Goal: Task Accomplishment & Management: Complete application form

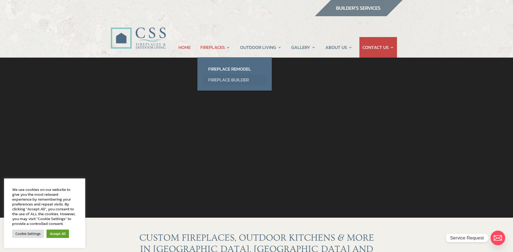
click at [218, 78] on link "Fireplace Builder" at bounding box center [235, 79] width 64 height 11
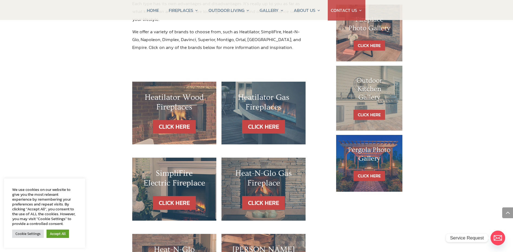
scroll to position [270, 0]
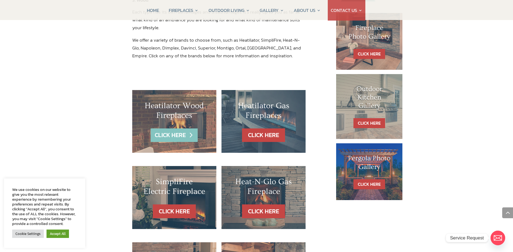
click at [180, 128] on link "CLICK HERE" at bounding box center [174, 135] width 47 height 14
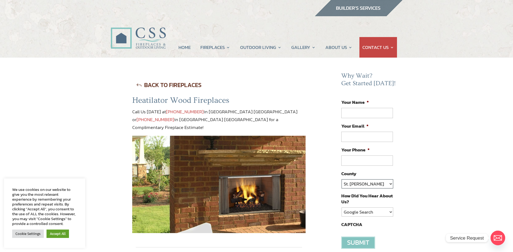
click at [376, 182] on select "St. Johns Clay Volusia Flagler Duval Nassau Other" at bounding box center [367, 183] width 51 height 9
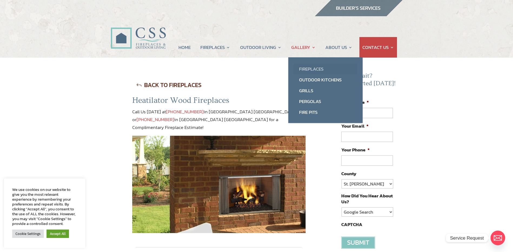
click at [305, 67] on link "Fireplaces" at bounding box center [326, 69] width 64 height 11
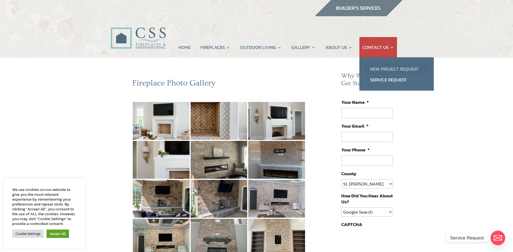
click at [383, 68] on link "New Project Request" at bounding box center [397, 69] width 64 height 11
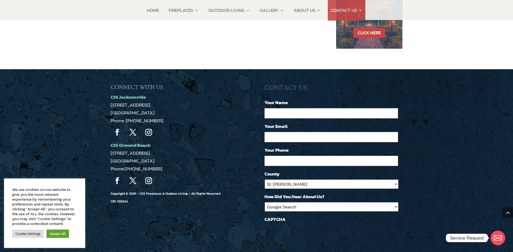
scroll to position [433, 0]
